Goal: Task Accomplishment & Management: Complete application form

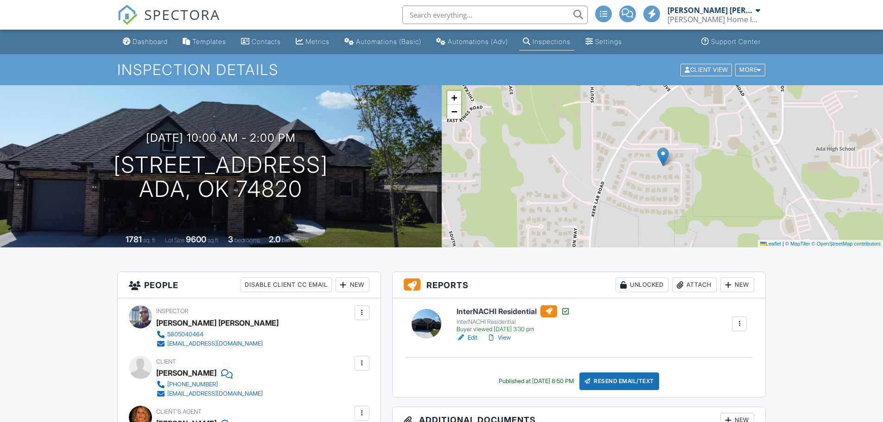
click at [270, 35] on link "Contacts" at bounding box center [260, 41] width 47 height 17
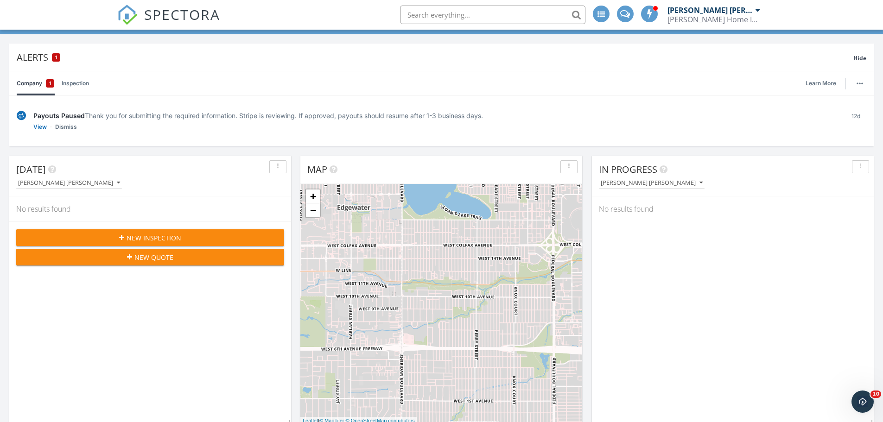
scroll to position [62, 0]
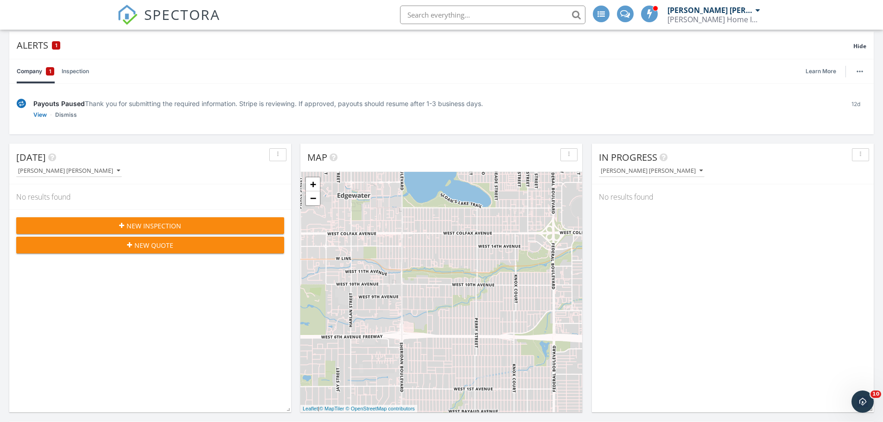
click at [97, 221] on button "New Inspection" at bounding box center [150, 226] width 268 height 17
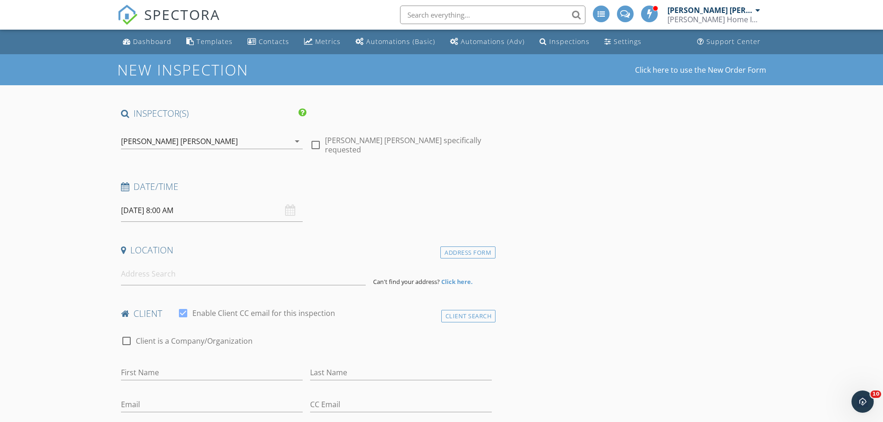
click at [225, 209] on input "09/30/2025 8:00 AM" at bounding box center [212, 210] width 182 height 23
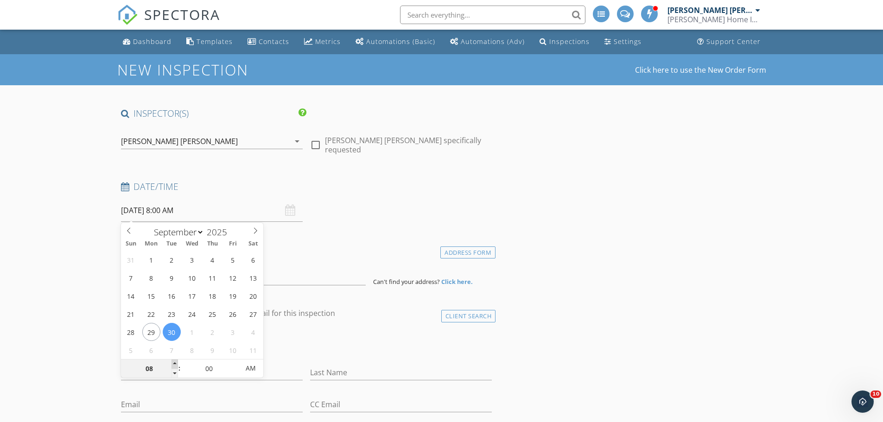
type input "09"
type input "09/30/2025 9:00 AM"
click at [174, 363] on span at bounding box center [175, 364] width 6 height 9
type input "10"
type input "09/30/2025 10:00 AM"
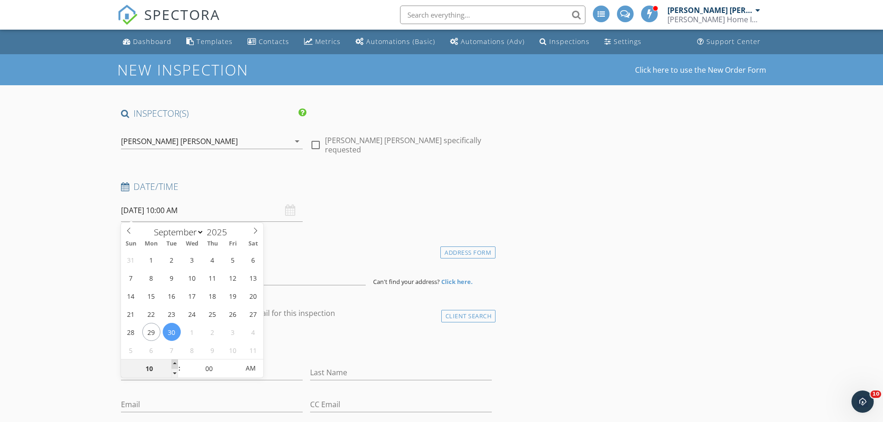
click at [174, 363] on span at bounding box center [175, 364] width 6 height 9
type input "11"
type input "[DATE] 11:00 AM"
click at [174, 363] on span at bounding box center [175, 364] width 6 height 9
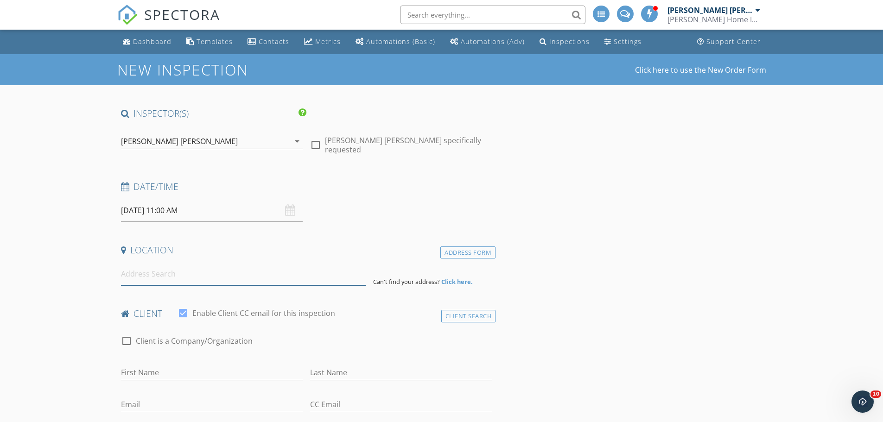
click at [327, 275] on input at bounding box center [243, 274] width 245 height 23
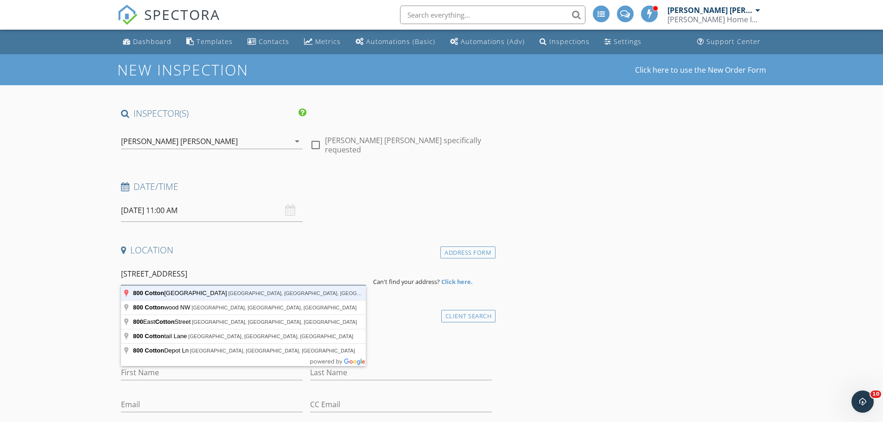
type input "800 Cottonwood Street, Ardmore, OK, USA"
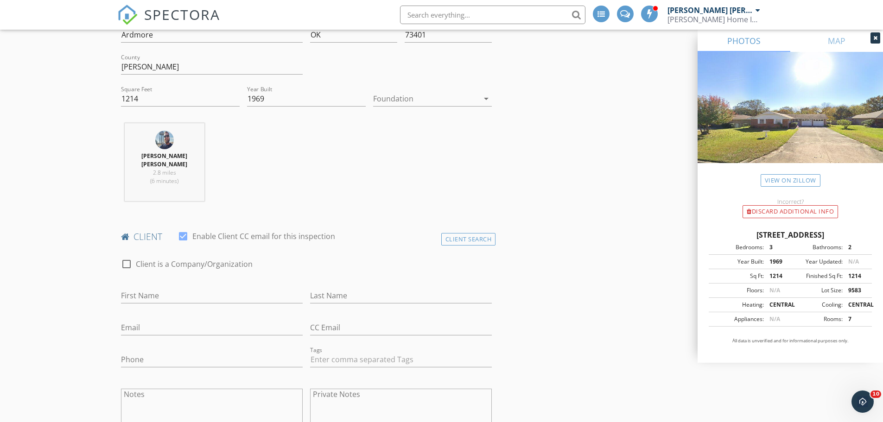
scroll to position [278, 0]
click at [254, 285] on input "First Name" at bounding box center [212, 292] width 182 height 15
type input "[PERSON_NAME]"
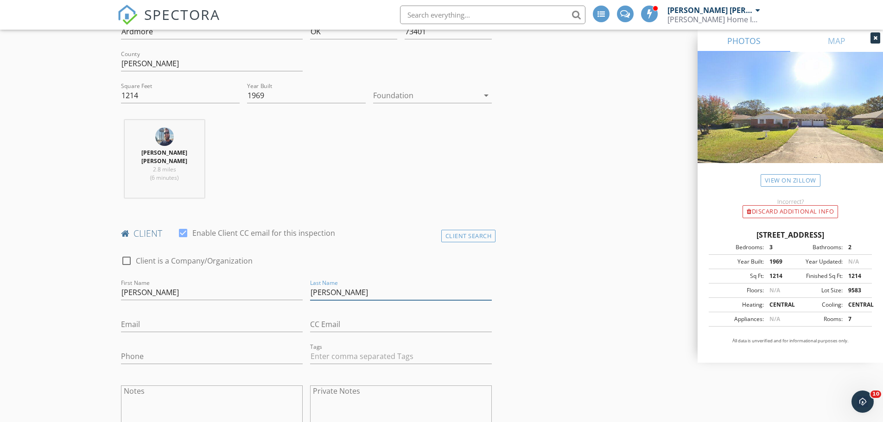
type input "[PERSON_NAME]"
paste input "[EMAIL_ADDRESS][DOMAIN_NAME]"
type input "[EMAIL_ADDRESS][DOMAIN_NAME]"
type input "[PHONE_NUMBER]"
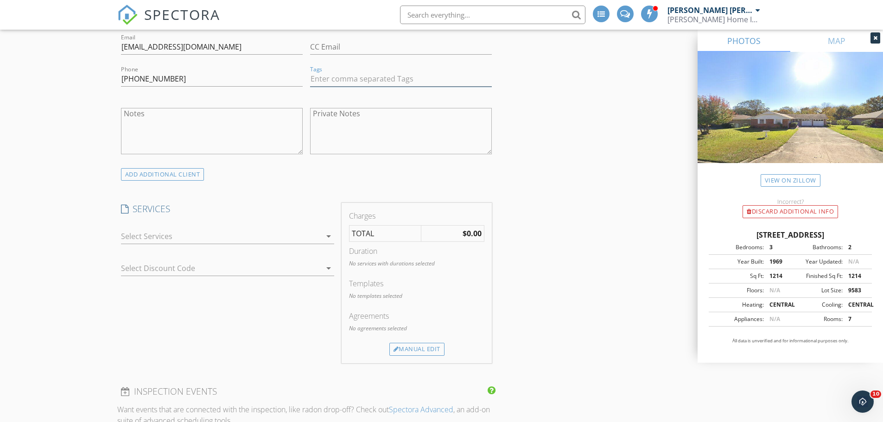
scroll to position [557, 0]
click at [184, 230] on div at bounding box center [221, 236] width 200 height 15
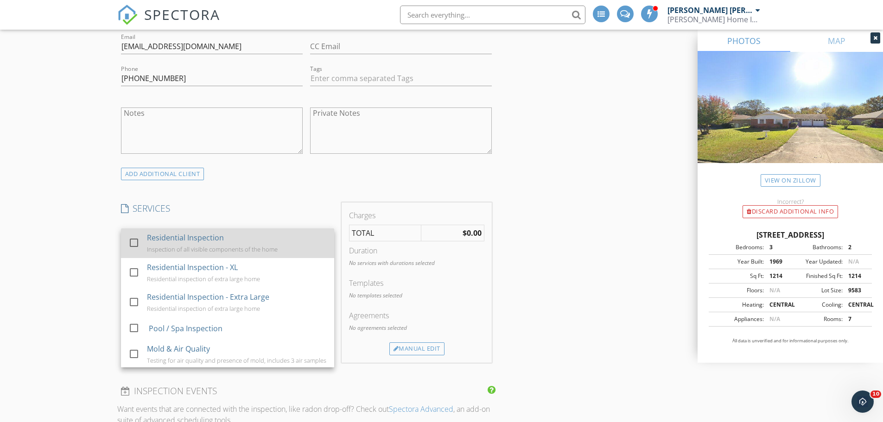
click at [124, 231] on link "check_box_outline_blank Residential Inspection Inspection of all visible compon…" at bounding box center [227, 244] width 213 height 30
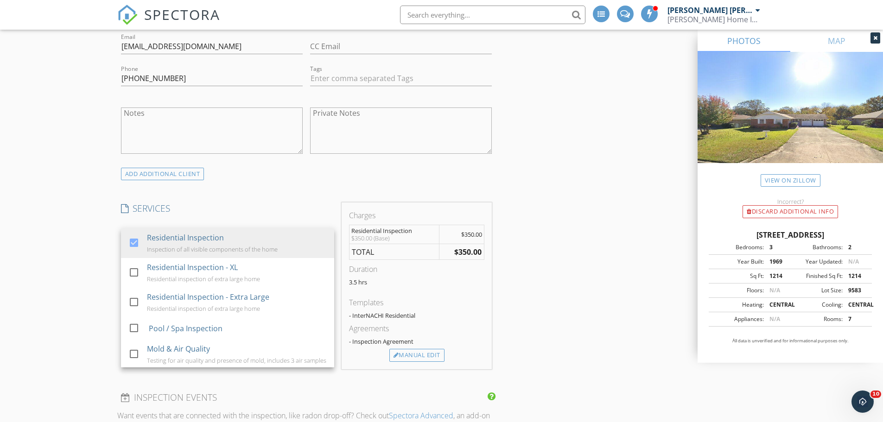
click at [78, 268] on div "New Inspection Click here to use the New Order Form INSPECTOR(S) check_box J. S…" at bounding box center [441, 383] width 883 height 1771
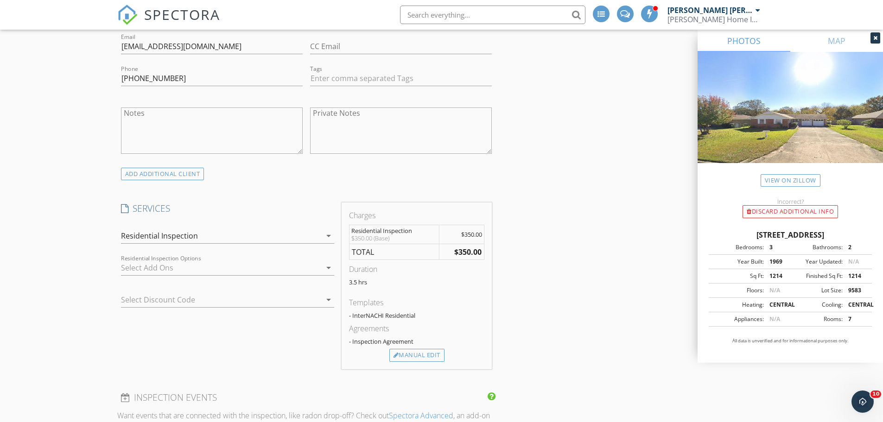
click at [152, 261] on div at bounding box center [221, 268] width 200 height 15
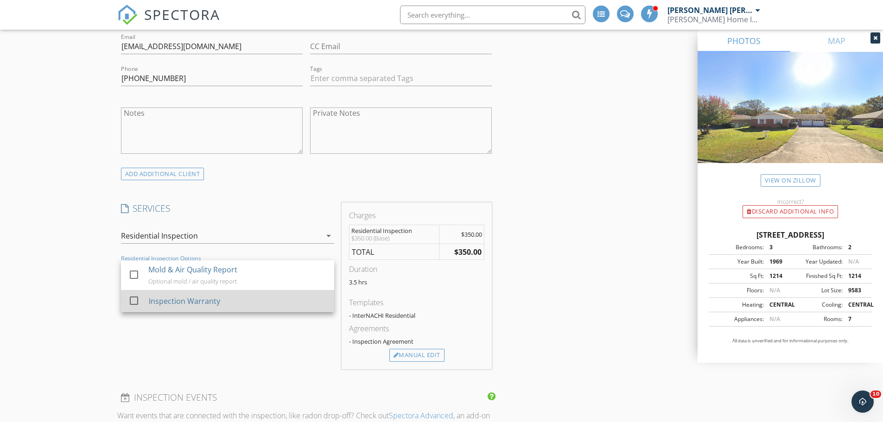
click at [129, 293] on div at bounding box center [134, 301] width 16 height 16
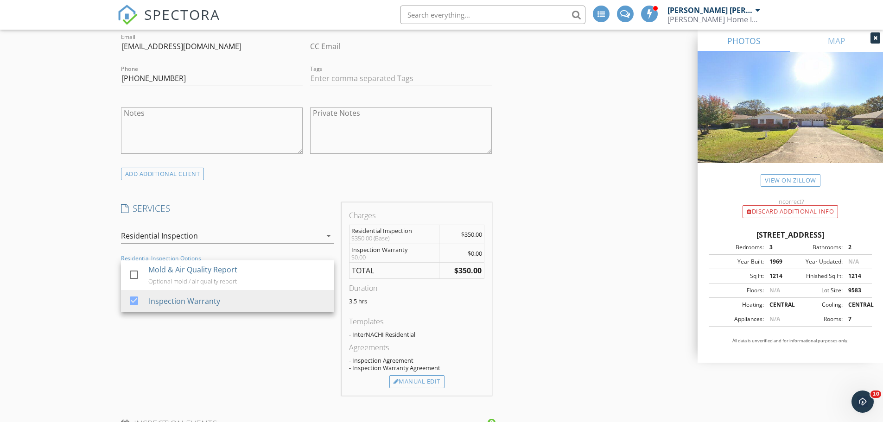
click at [87, 284] on div "New Inspection Click here to use the New Order Form INSPECTOR(S) check_box J. S…" at bounding box center [441, 396] width 883 height 1797
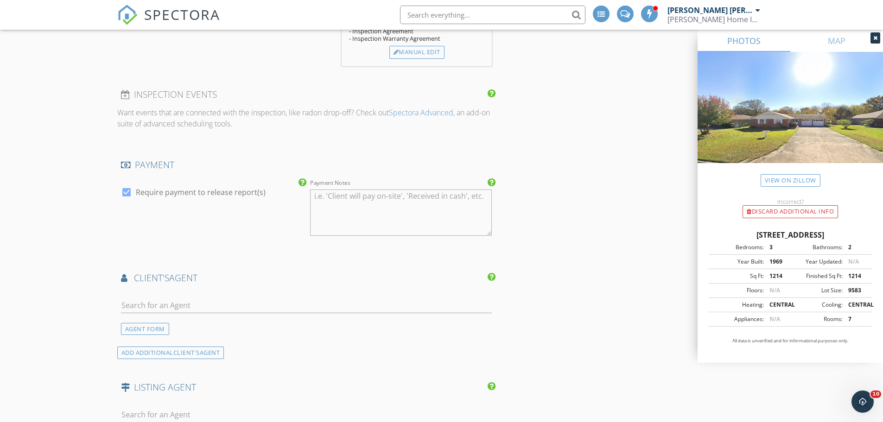
scroll to position [896, 0]
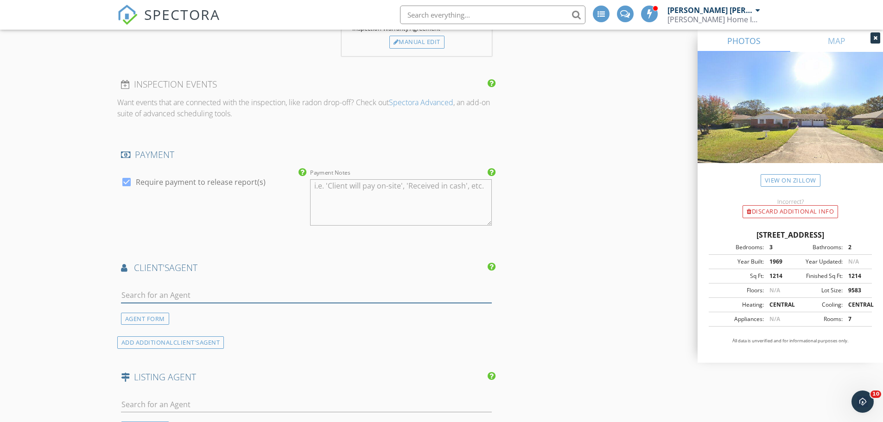
click at [145, 288] on input "text" at bounding box center [306, 295] width 371 height 15
type input "twin"
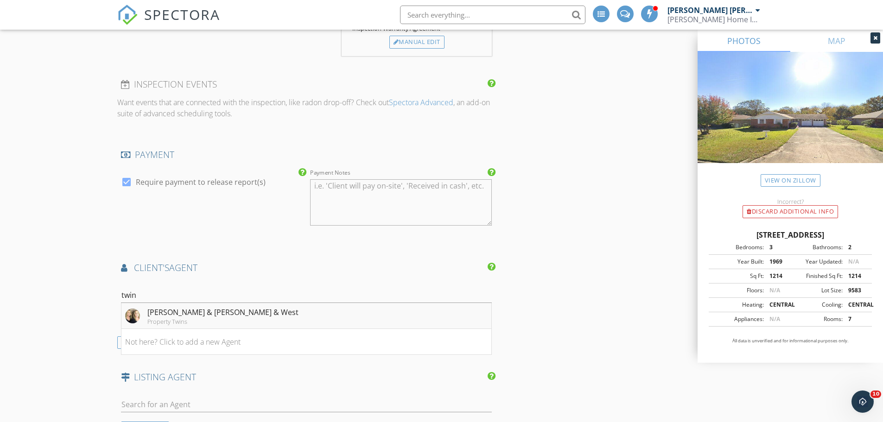
click at [193, 309] on div "[PERSON_NAME] & [PERSON_NAME] & West" at bounding box center [222, 312] width 151 height 11
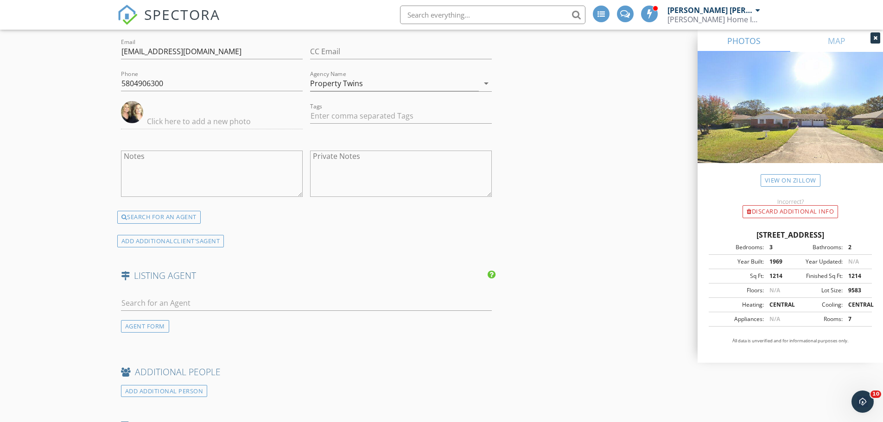
scroll to position [1237, 0]
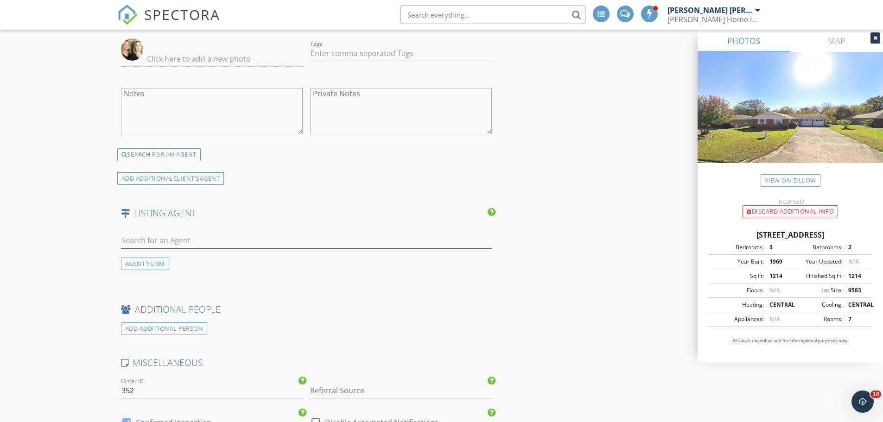
click at [179, 233] on input "text" at bounding box center [306, 240] width 371 height 15
type input "hartm"
click at [180, 252] on div "[PERSON_NAME]" at bounding box center [176, 257] width 58 height 11
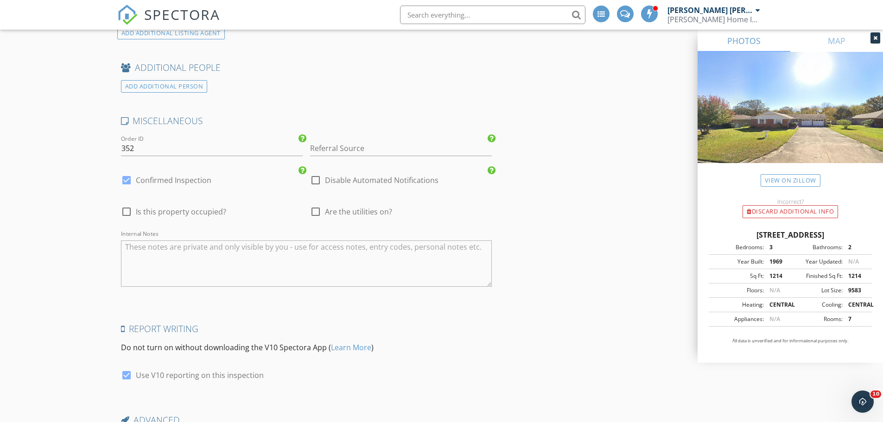
scroll to position [1701, 0]
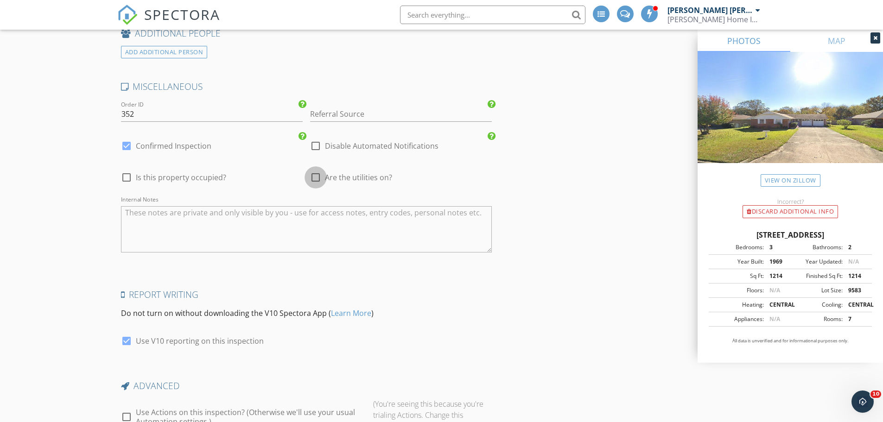
click at [317, 170] on div at bounding box center [316, 178] width 16 height 16
checkbox input "true"
click at [310, 211] on textarea "Internal Notes" at bounding box center [306, 229] width 371 height 46
type textarea "0314, [PERSON_NAME] at 1."
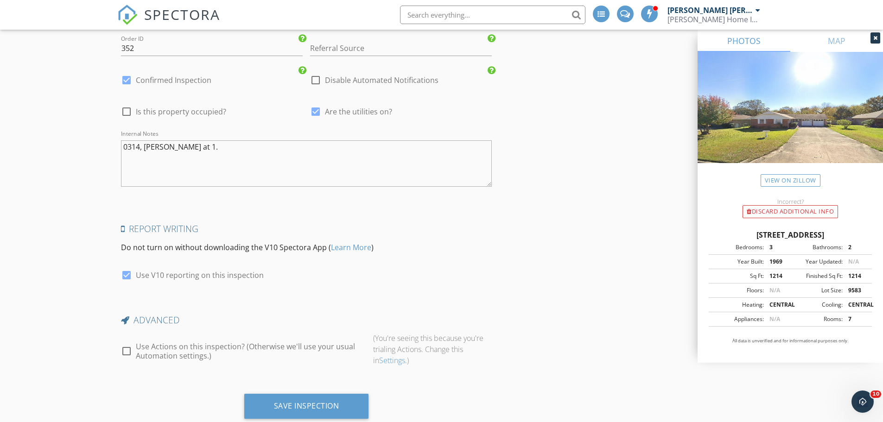
scroll to position [1784, 0]
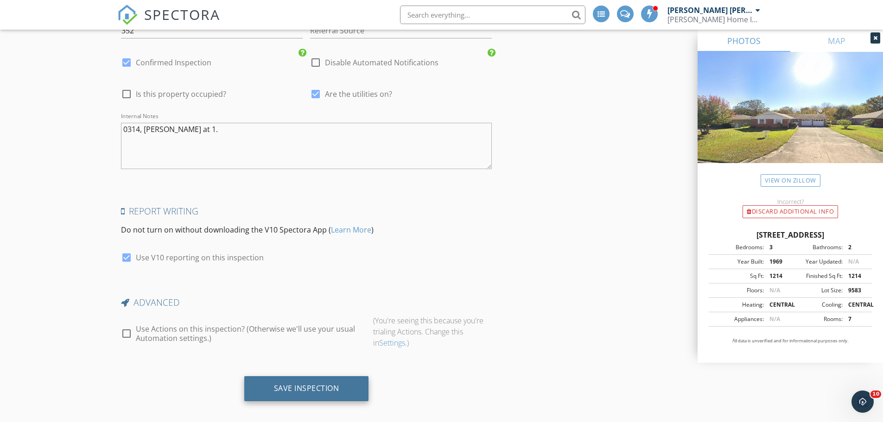
click at [256, 377] on div "Save Inspection" at bounding box center [306, 389] width 125 height 25
